Goal: Feedback & Contribution: Submit feedback/report problem

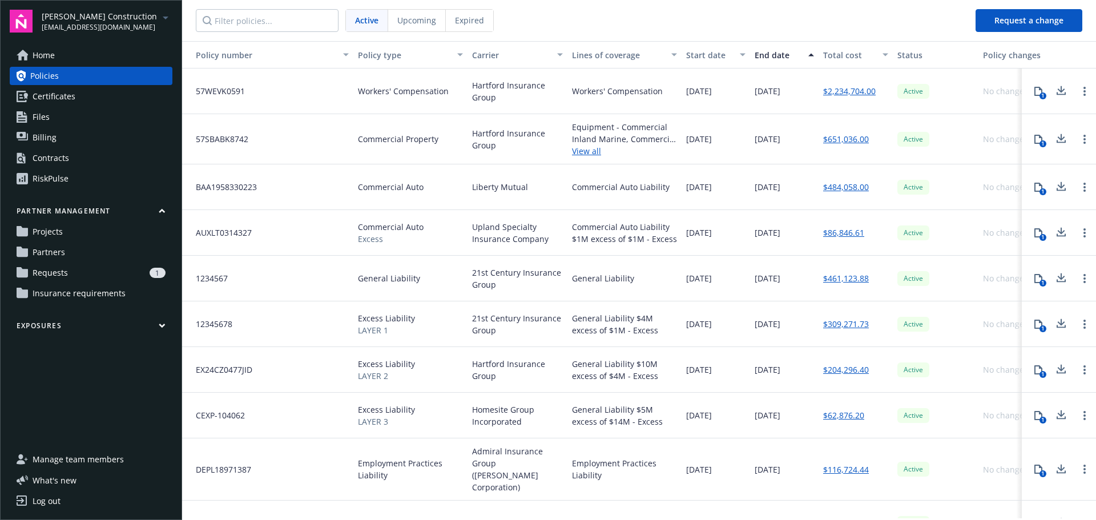
click at [45, 57] on span "Home" at bounding box center [44, 55] width 22 height 18
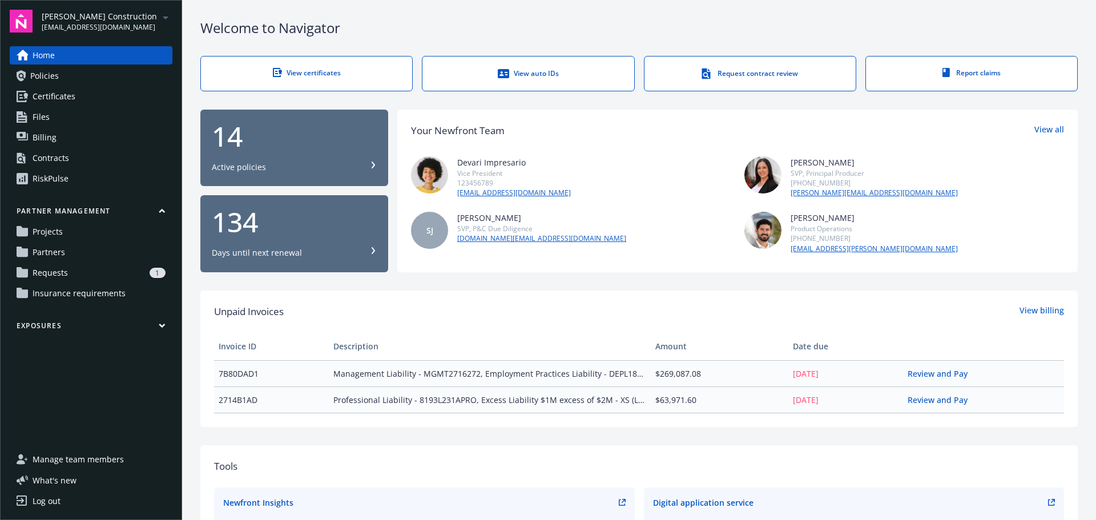
click at [36, 57] on span "Home" at bounding box center [44, 55] width 22 height 18
click at [318, 80] on link "View certificates" at bounding box center [306, 73] width 212 height 35
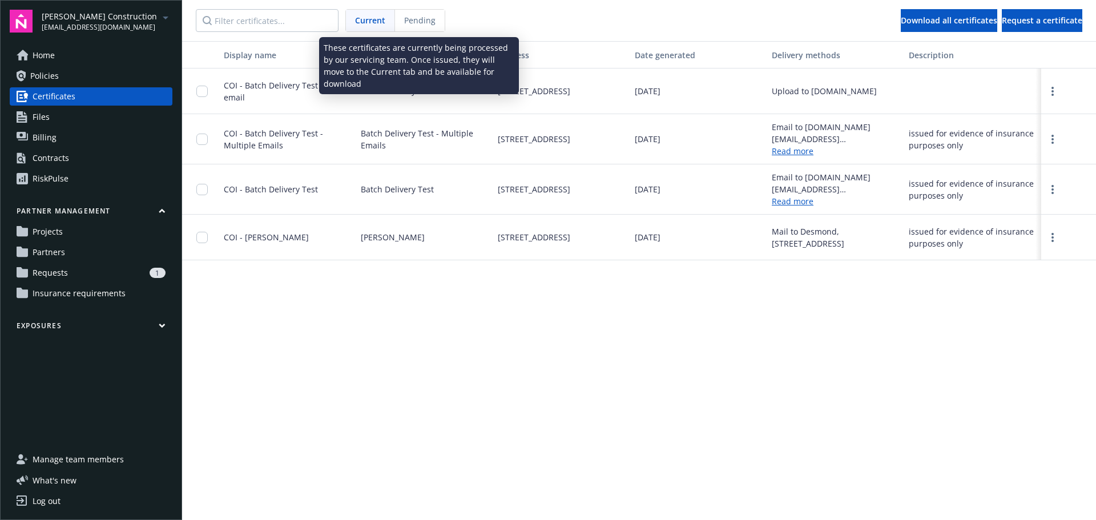
click at [404, 23] on span "Pending" at bounding box center [419, 20] width 31 height 12
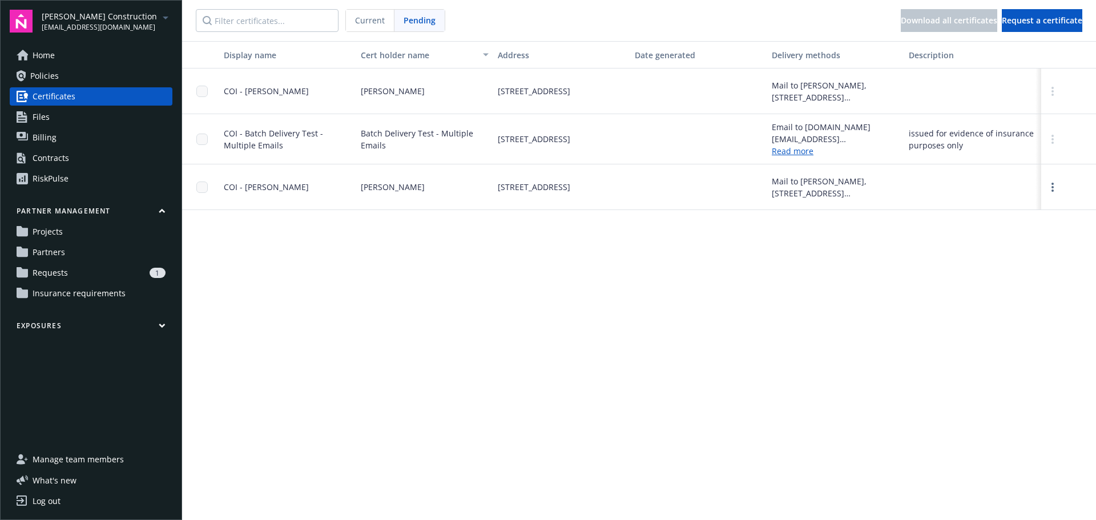
click at [26, 77] on link "Policies" at bounding box center [91, 76] width 163 height 18
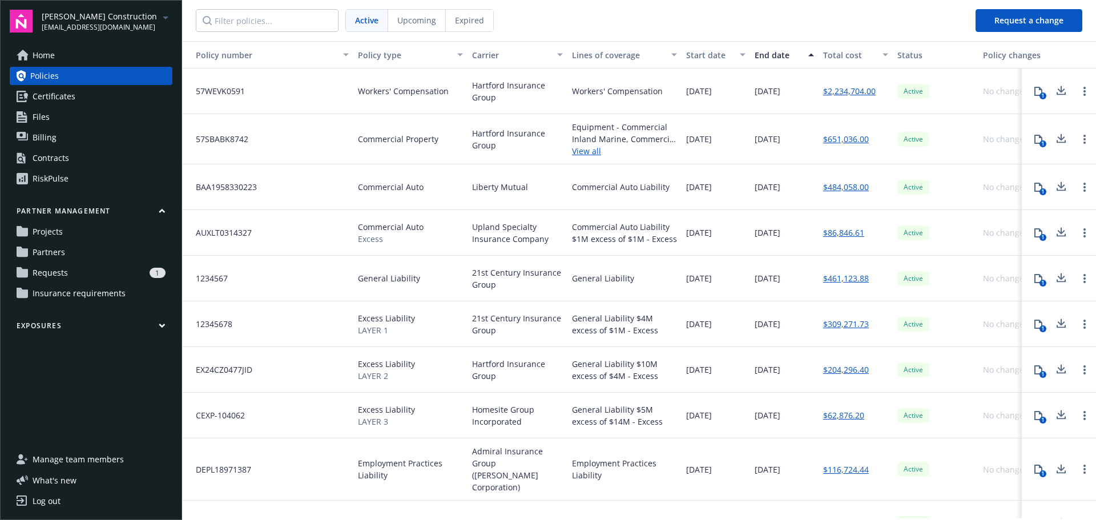
click at [408, 22] on span "Upcoming" at bounding box center [416, 20] width 39 height 12
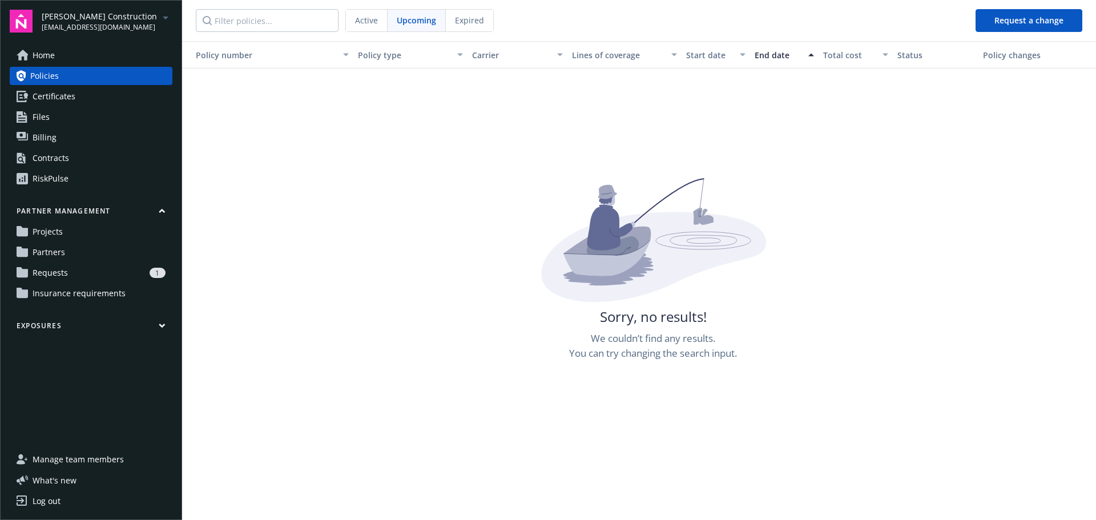
click at [477, 31] on div "Active Upcoming Expired" at bounding box center [419, 20] width 148 height 23
click at [471, 22] on span "Expired" at bounding box center [469, 20] width 29 height 12
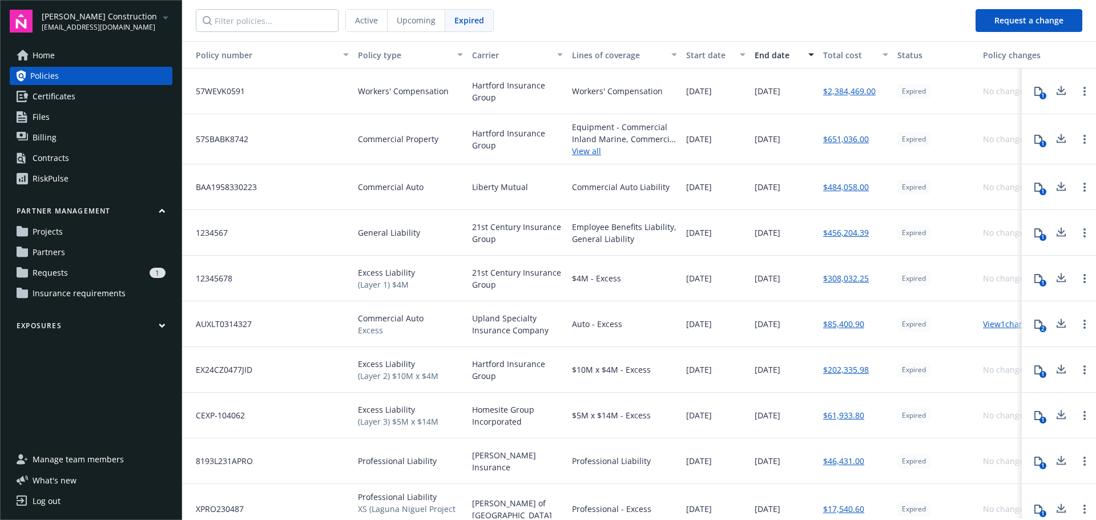
click at [371, 19] on span "Active" at bounding box center [366, 20] width 23 height 12
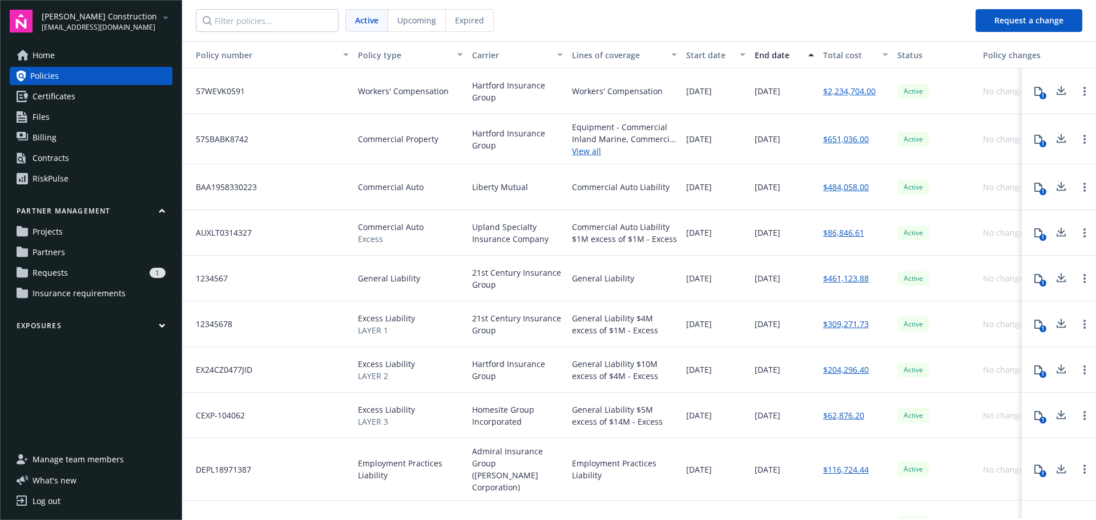
click at [62, 119] on link "Files" at bounding box center [91, 117] width 163 height 18
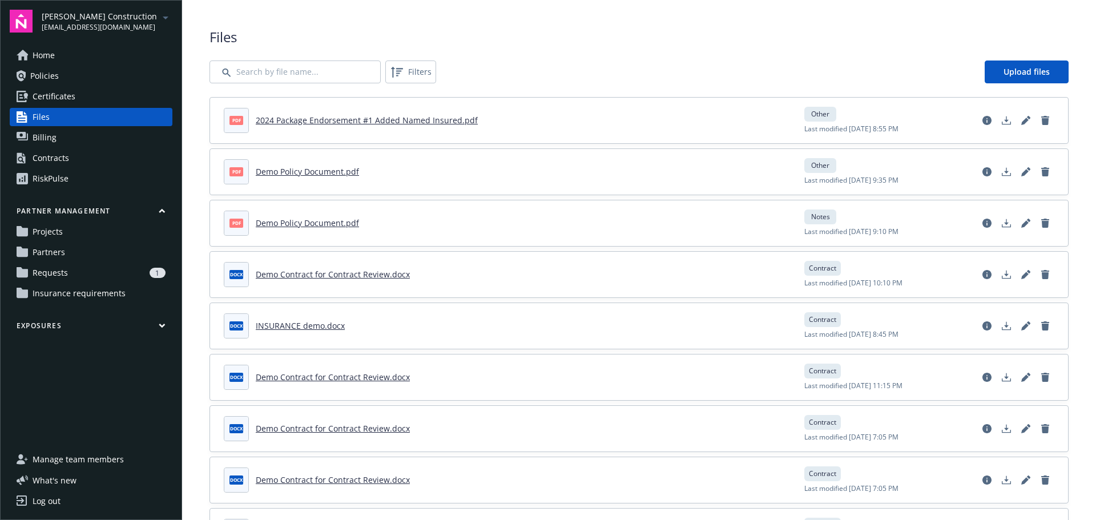
click at [34, 158] on div "Contracts" at bounding box center [51, 158] width 37 height 18
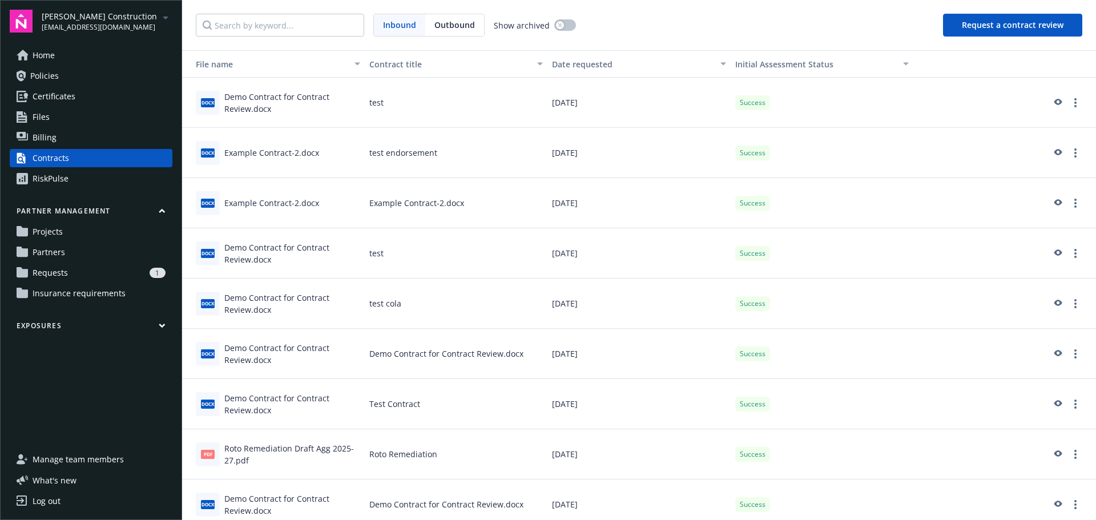
click at [40, 75] on span "Policies" at bounding box center [44, 76] width 29 height 18
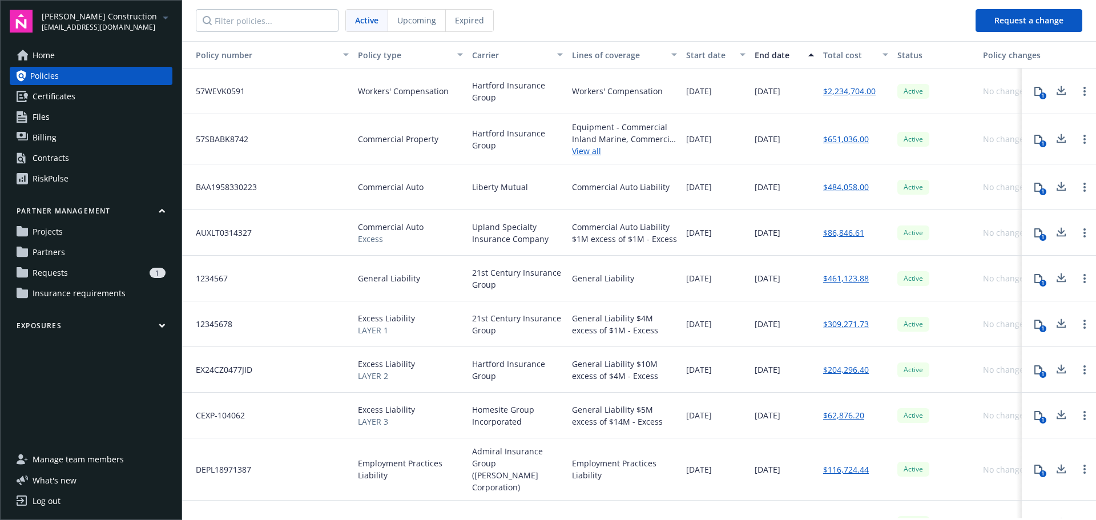
click at [50, 155] on div "Contracts" at bounding box center [51, 158] width 37 height 18
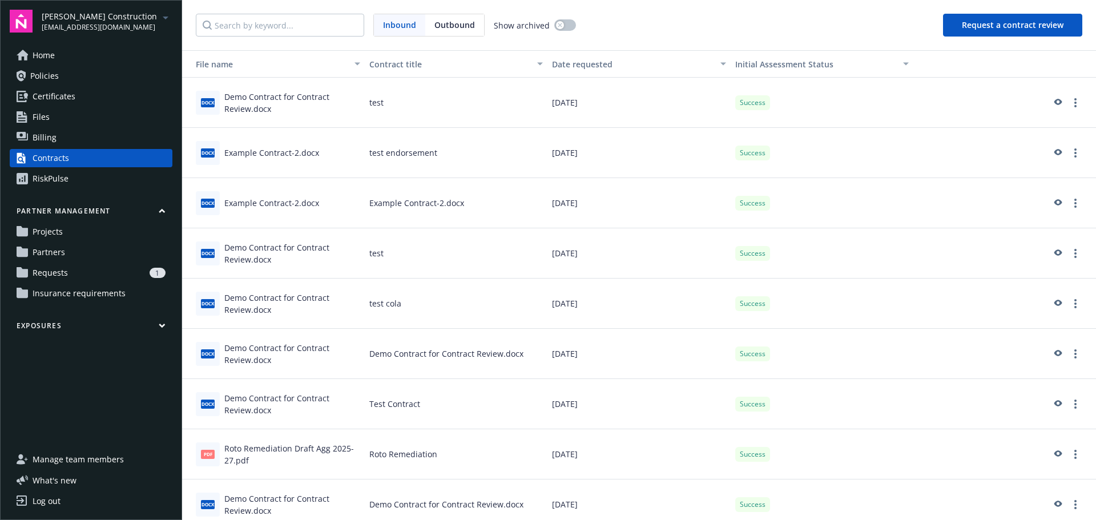
click at [1029, 10] on div "Inbound Outbound Show archived Request a contract review" at bounding box center [639, 25] width 914 height 50
click at [1026, 30] on button "Request a contract review" at bounding box center [1012, 25] width 139 height 23
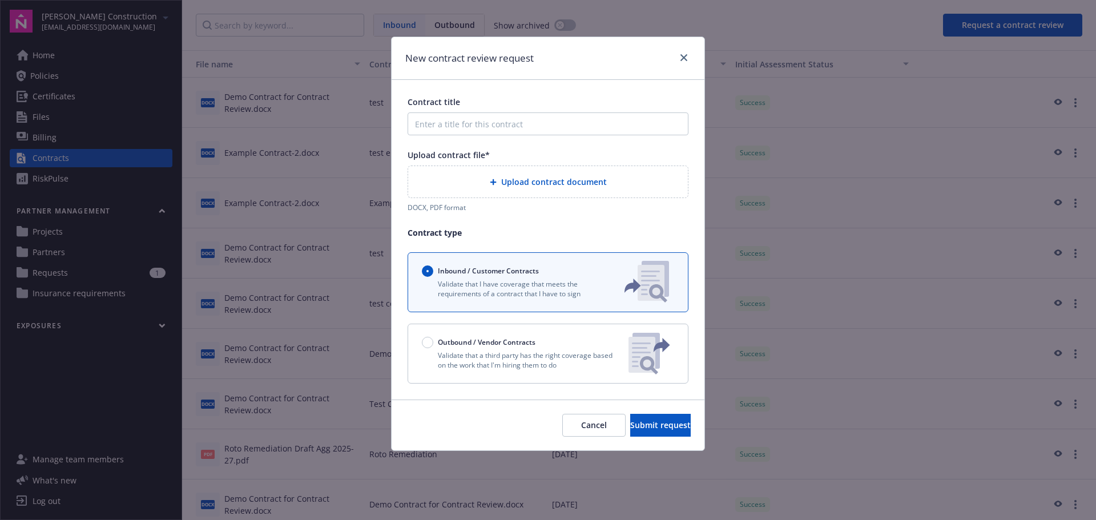
click at [575, 175] on div "Upload contract document" at bounding box center [547, 181] width 261 height 13
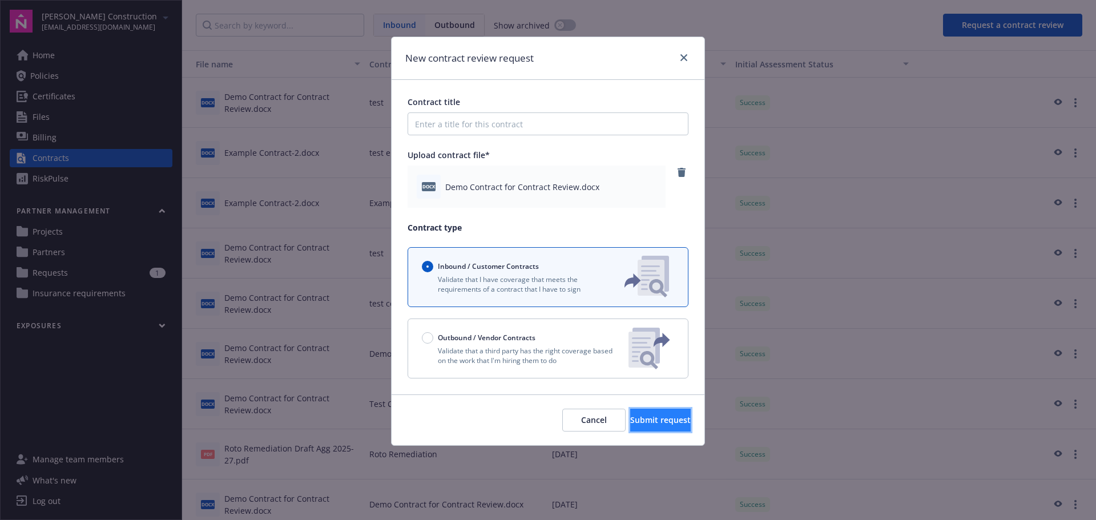
click at [653, 426] on button "Submit request" at bounding box center [660, 420] width 61 height 23
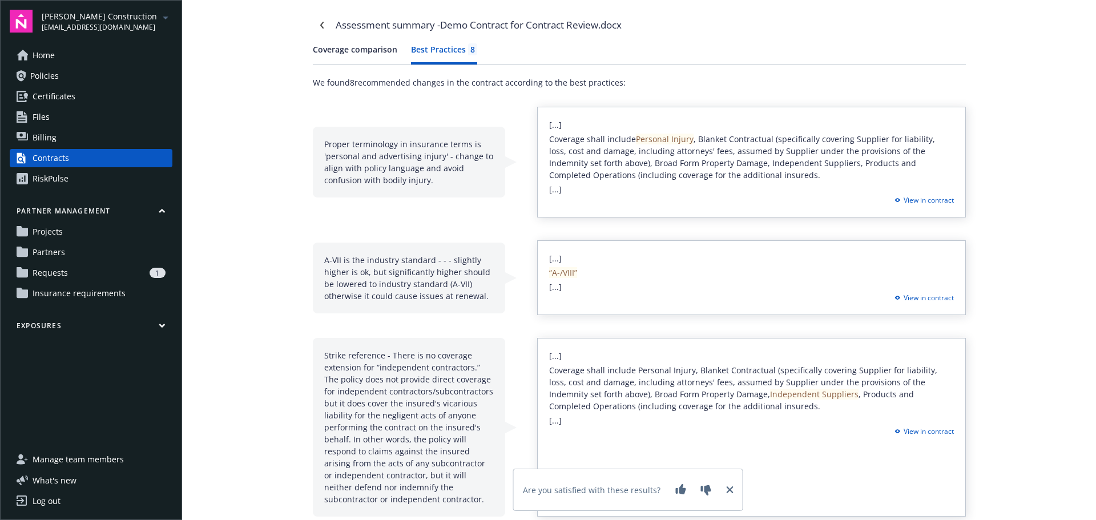
click at [426, 49] on div "Best Practices 8" at bounding box center [444, 49] width 66 height 12
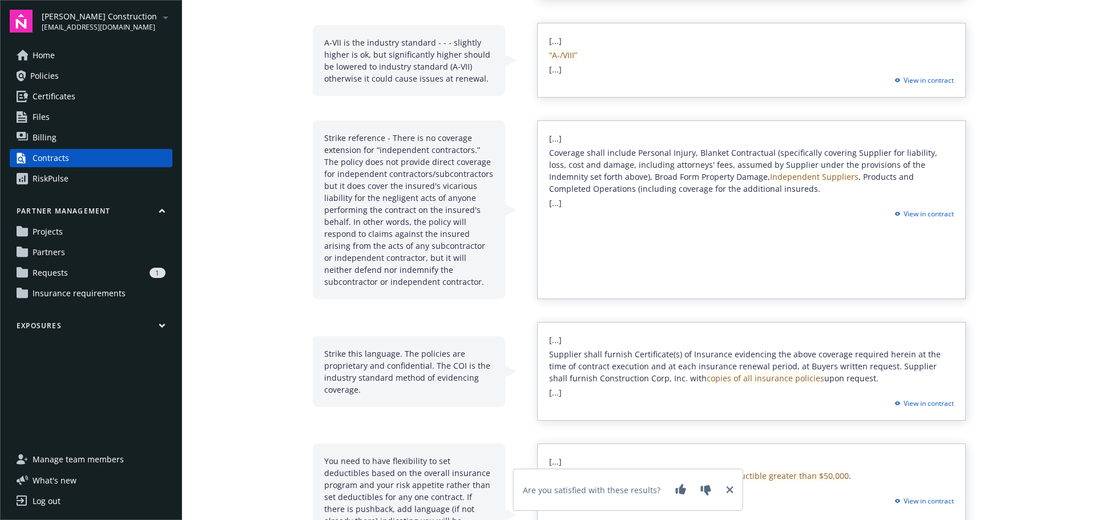
scroll to position [228, 0]
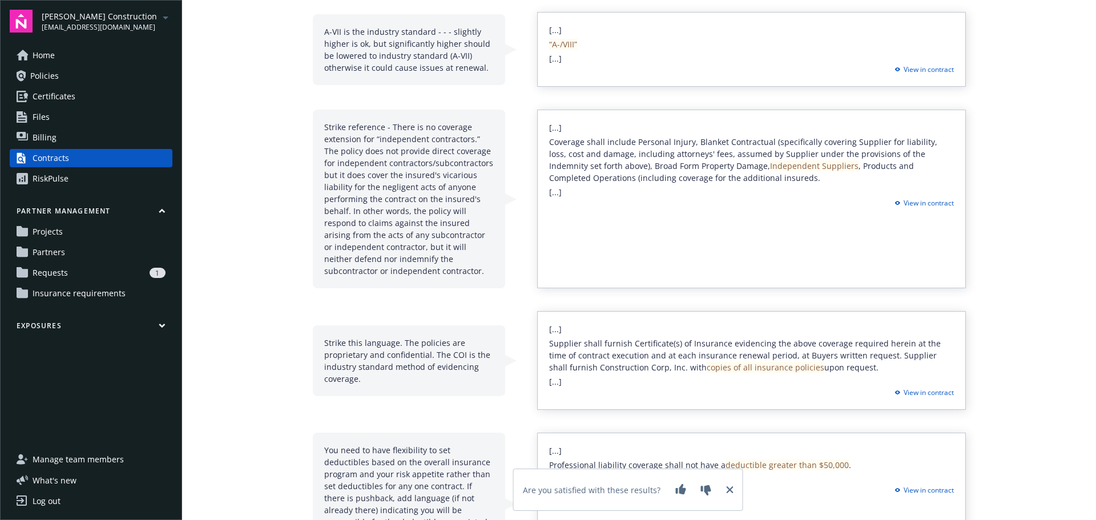
click at [41, 180] on div "RiskPulse" at bounding box center [51, 179] width 36 height 18
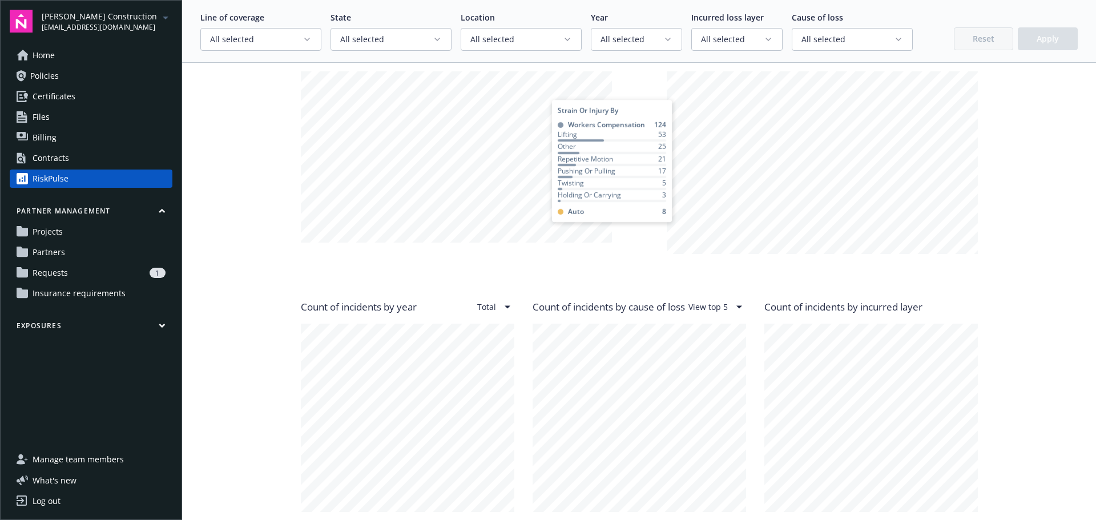
scroll to position [628, 0]
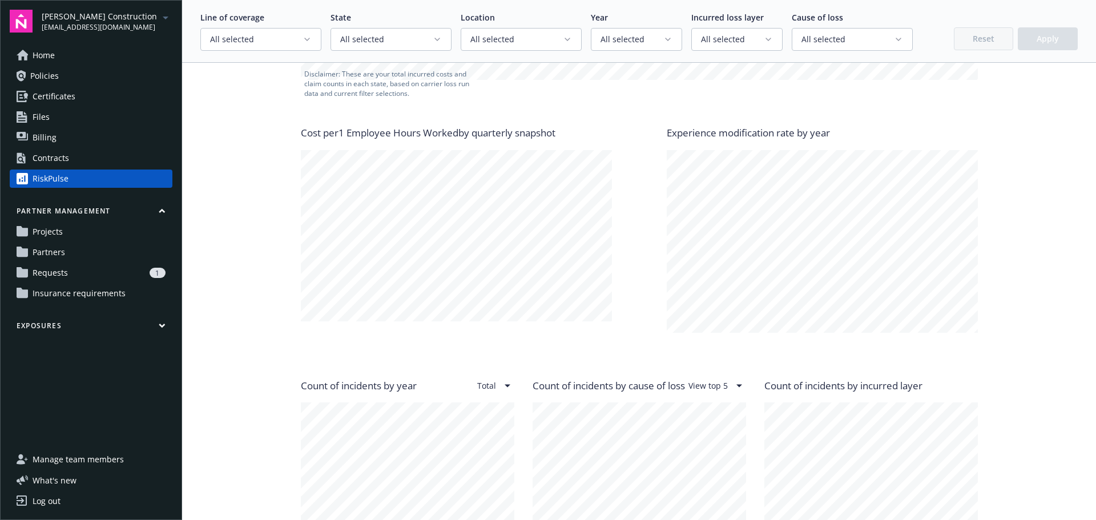
click at [57, 72] on span "Policies" at bounding box center [44, 76] width 29 height 18
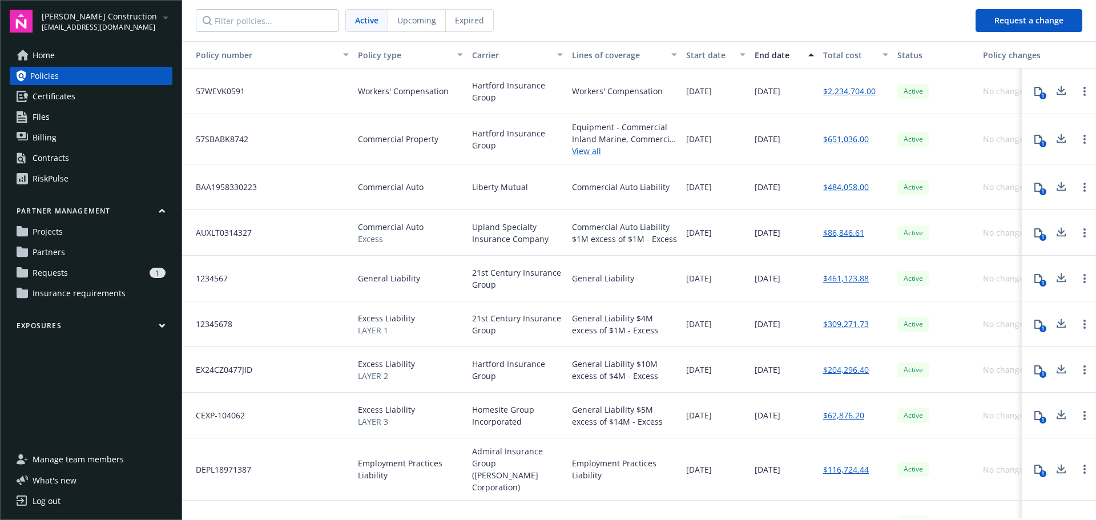
click at [41, 100] on span "Certificates" at bounding box center [54, 96] width 43 height 18
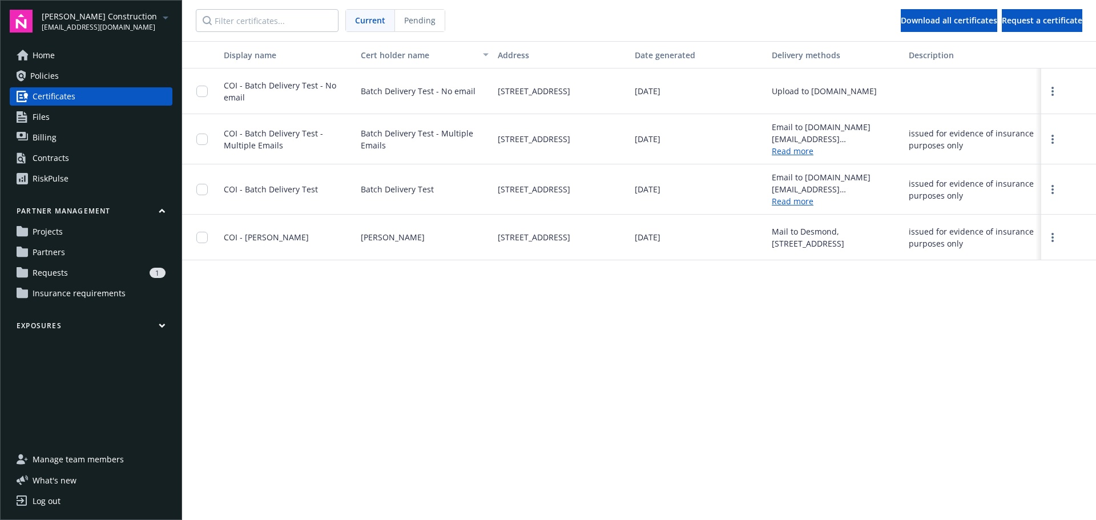
click at [37, 58] on span "Home" at bounding box center [44, 55] width 22 height 18
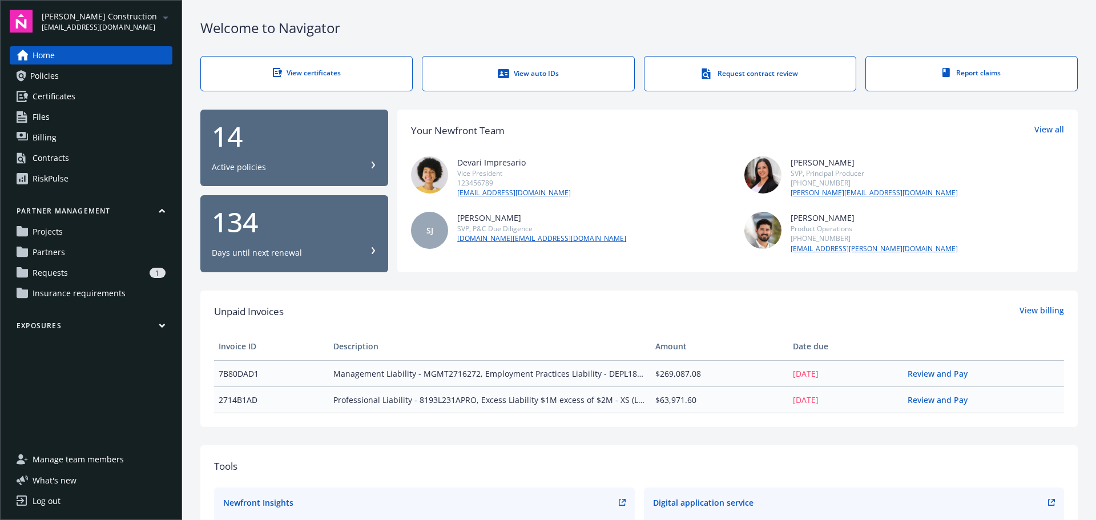
click at [78, 297] on span "Insurance requirements" at bounding box center [79, 293] width 93 height 18
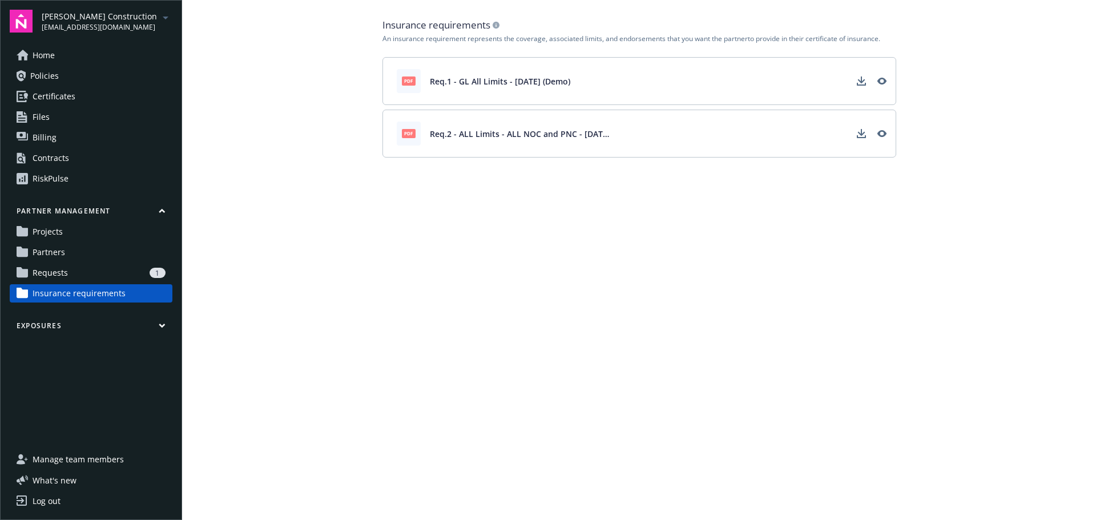
click at [43, 273] on span "Requests" at bounding box center [50, 273] width 35 height 18
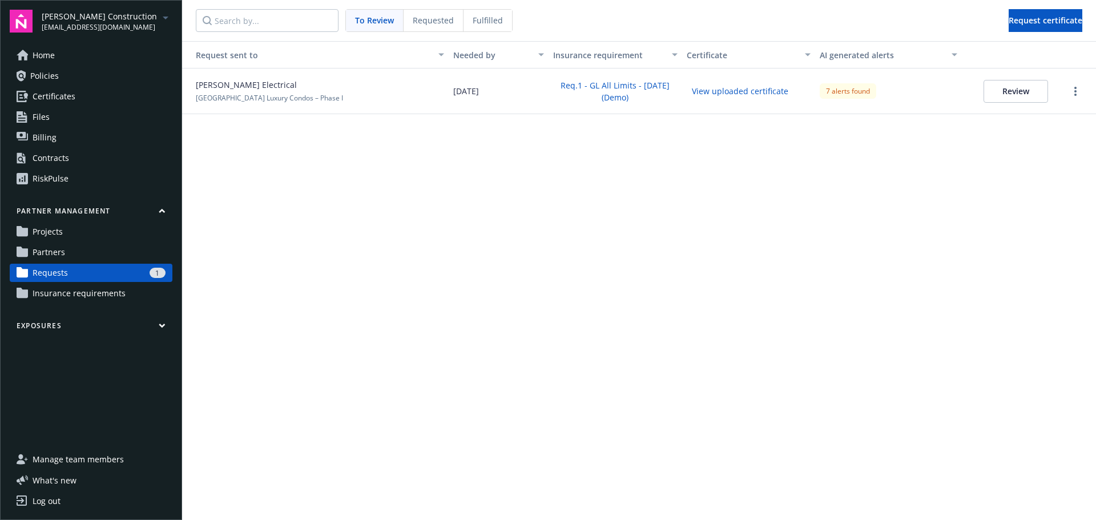
click at [54, 253] on span "Partners" at bounding box center [49, 252] width 33 height 18
